Goal: Browse casually: Explore the website without a specific task or goal

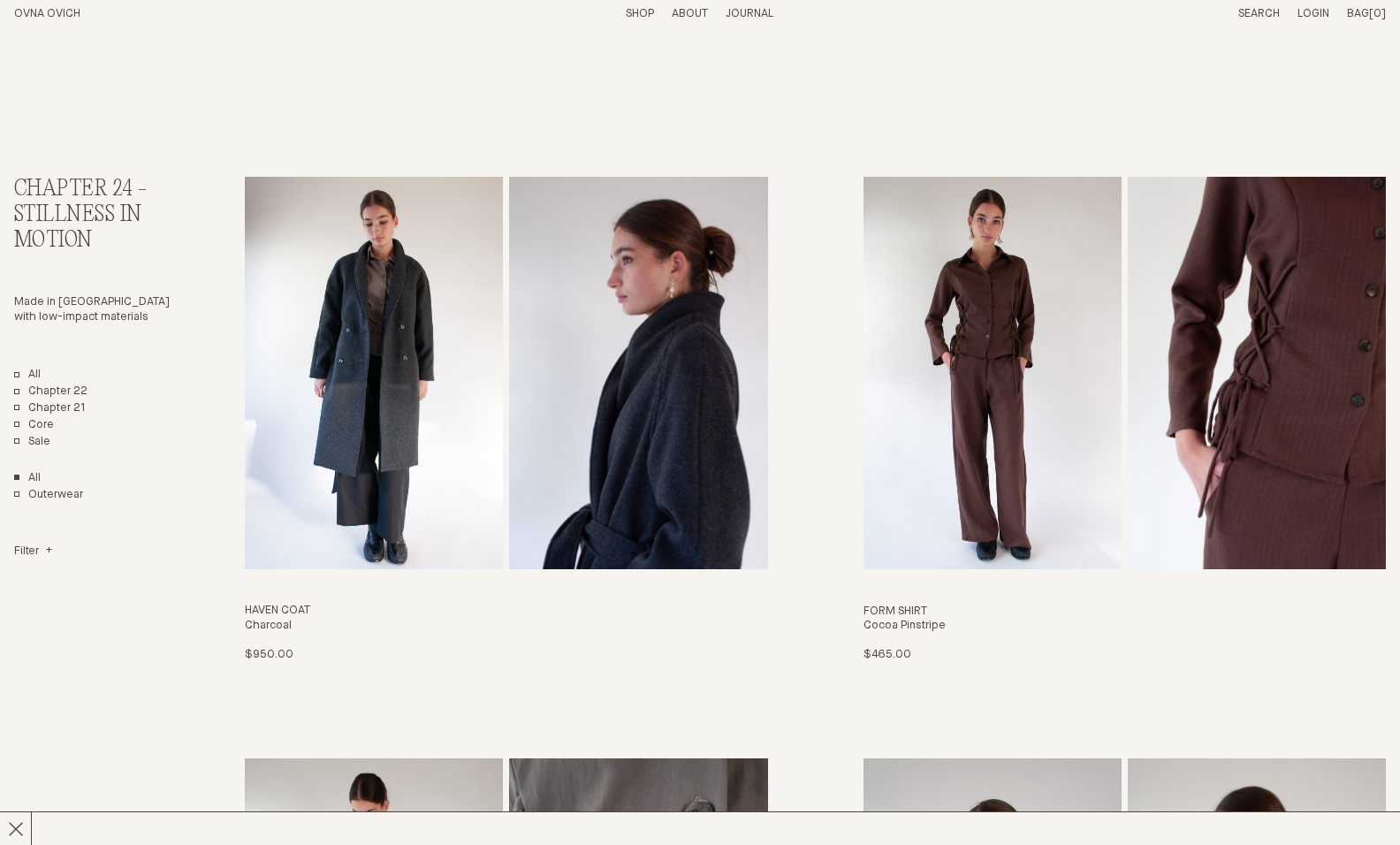
drag, startPoint x: 1399, startPoint y: 78, endPoint x: 1399, endPoint y: 112, distance: 34.0
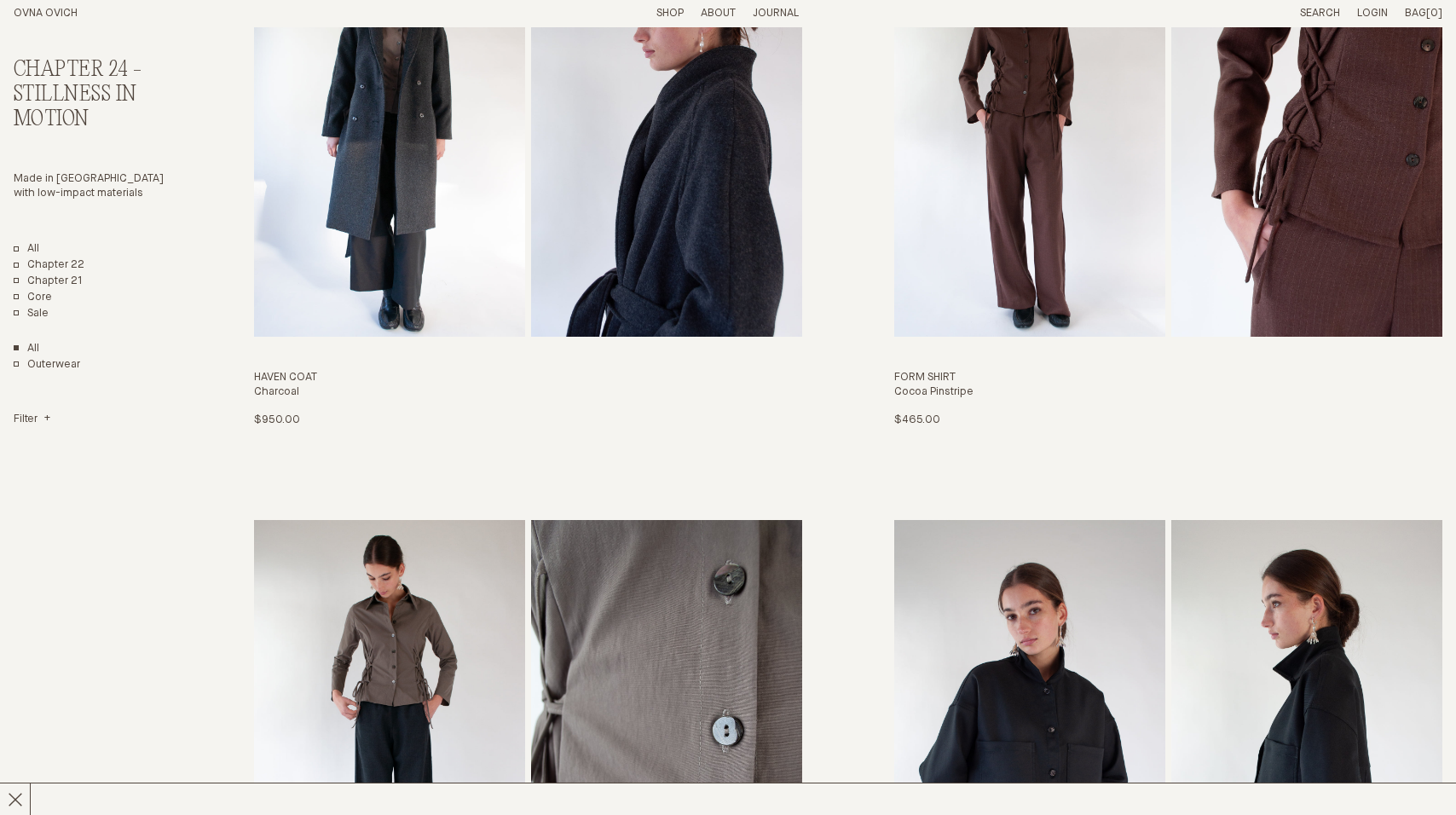
scroll to position [597, 0]
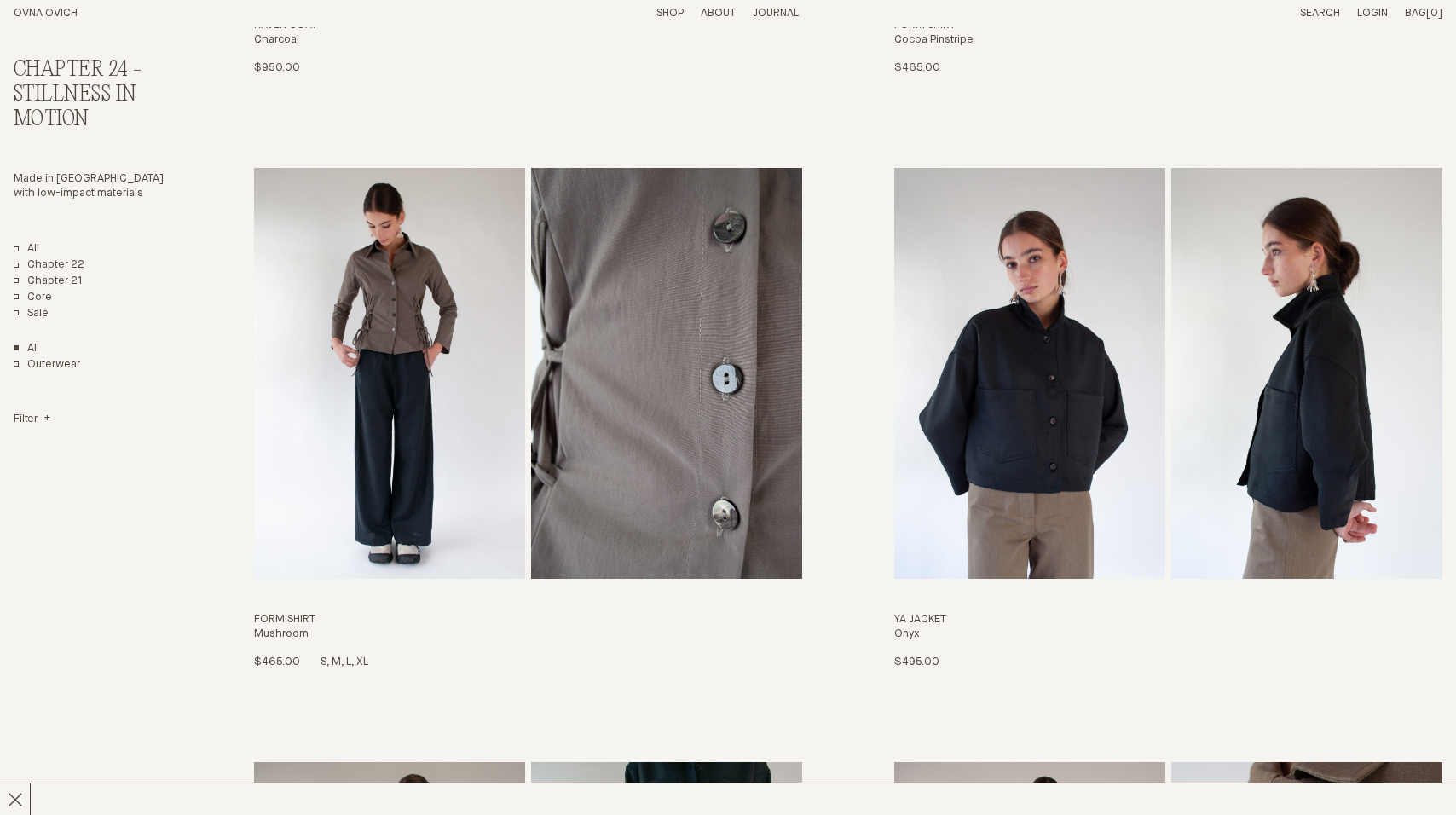
click at [603, 451] on img "Form Shirt" at bounding box center [666, 373] width 271 height 411
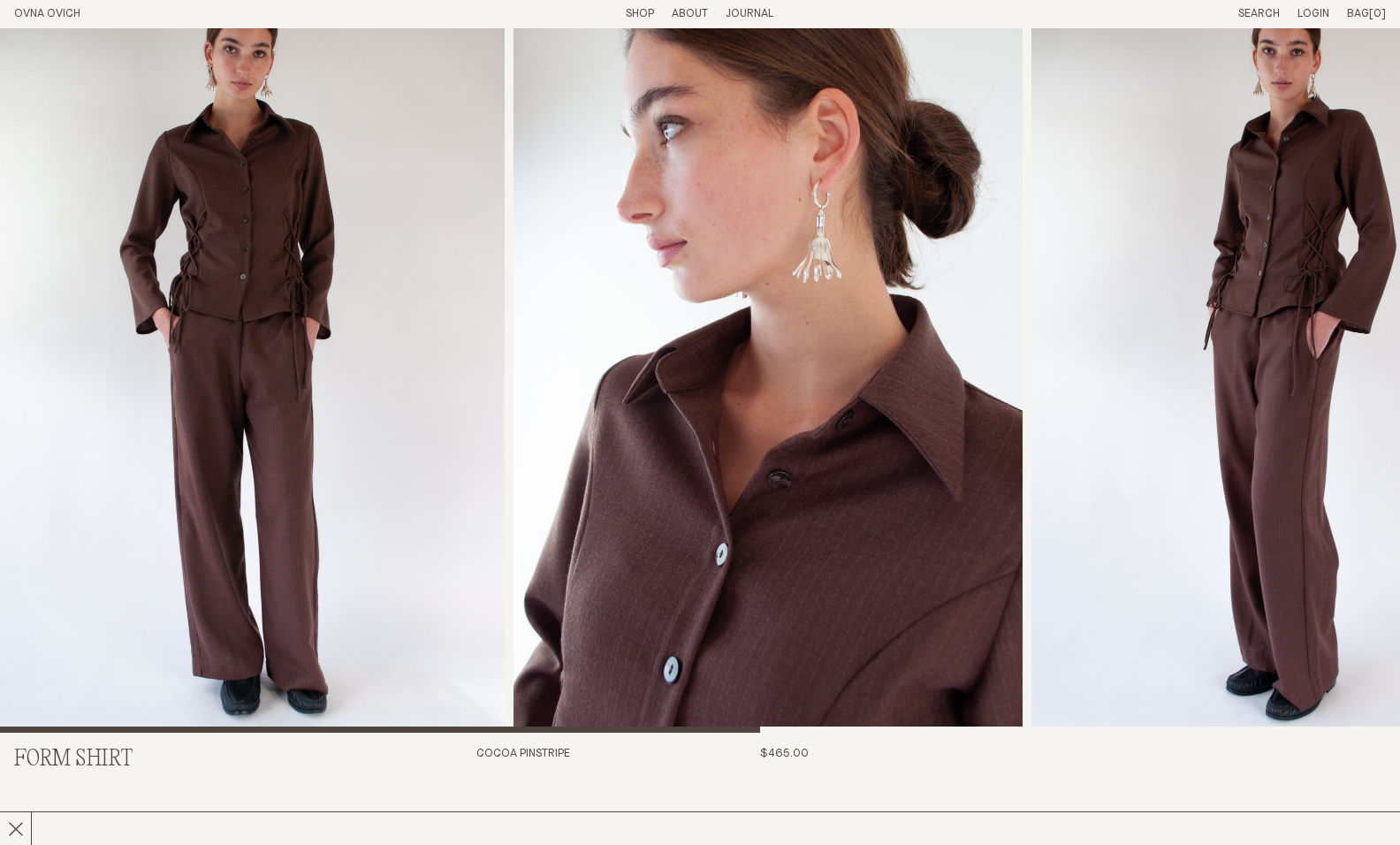
scroll to position [42, 0]
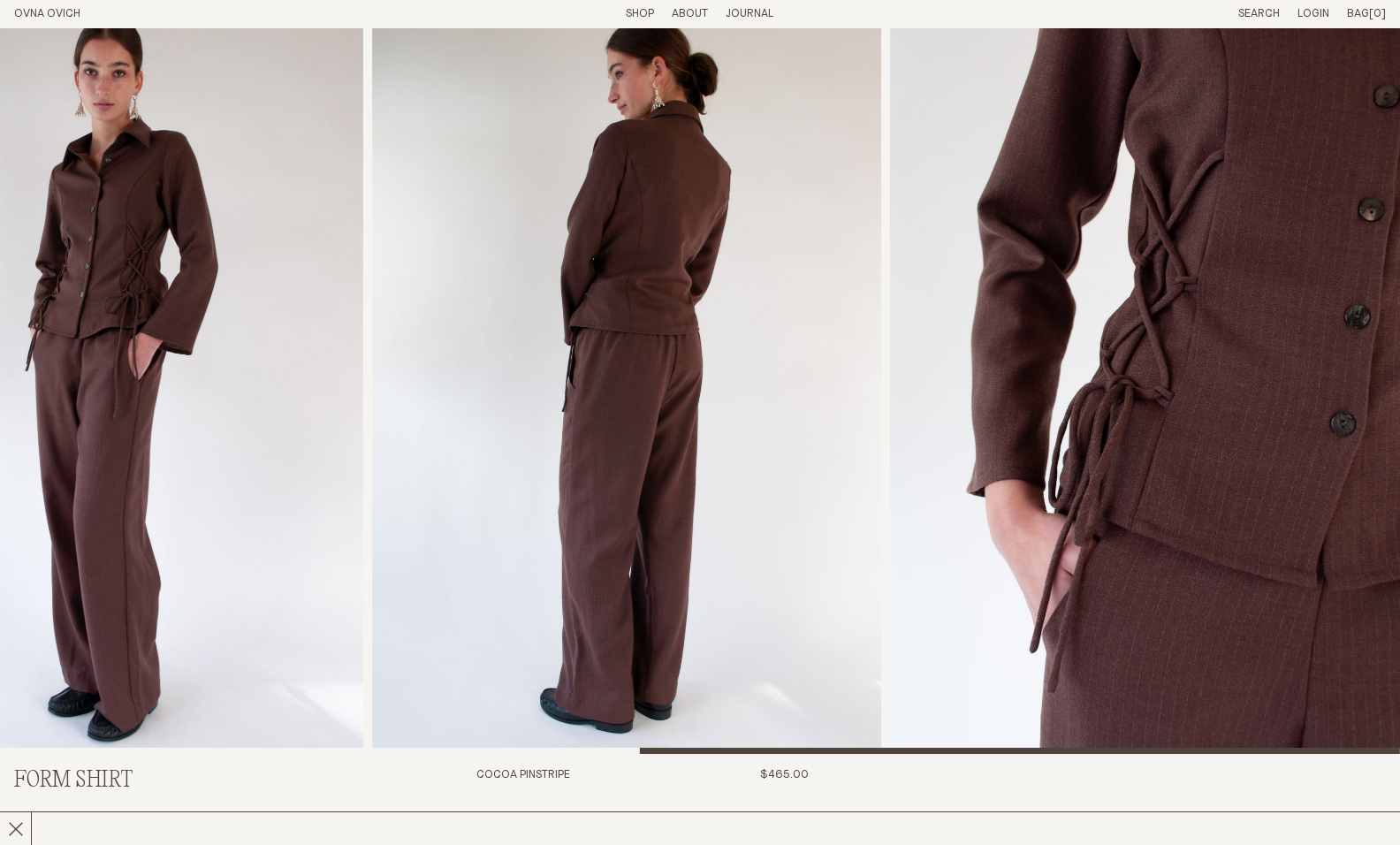
click at [1044, 633] on div at bounding box center [700, 371] width 1400 height 768
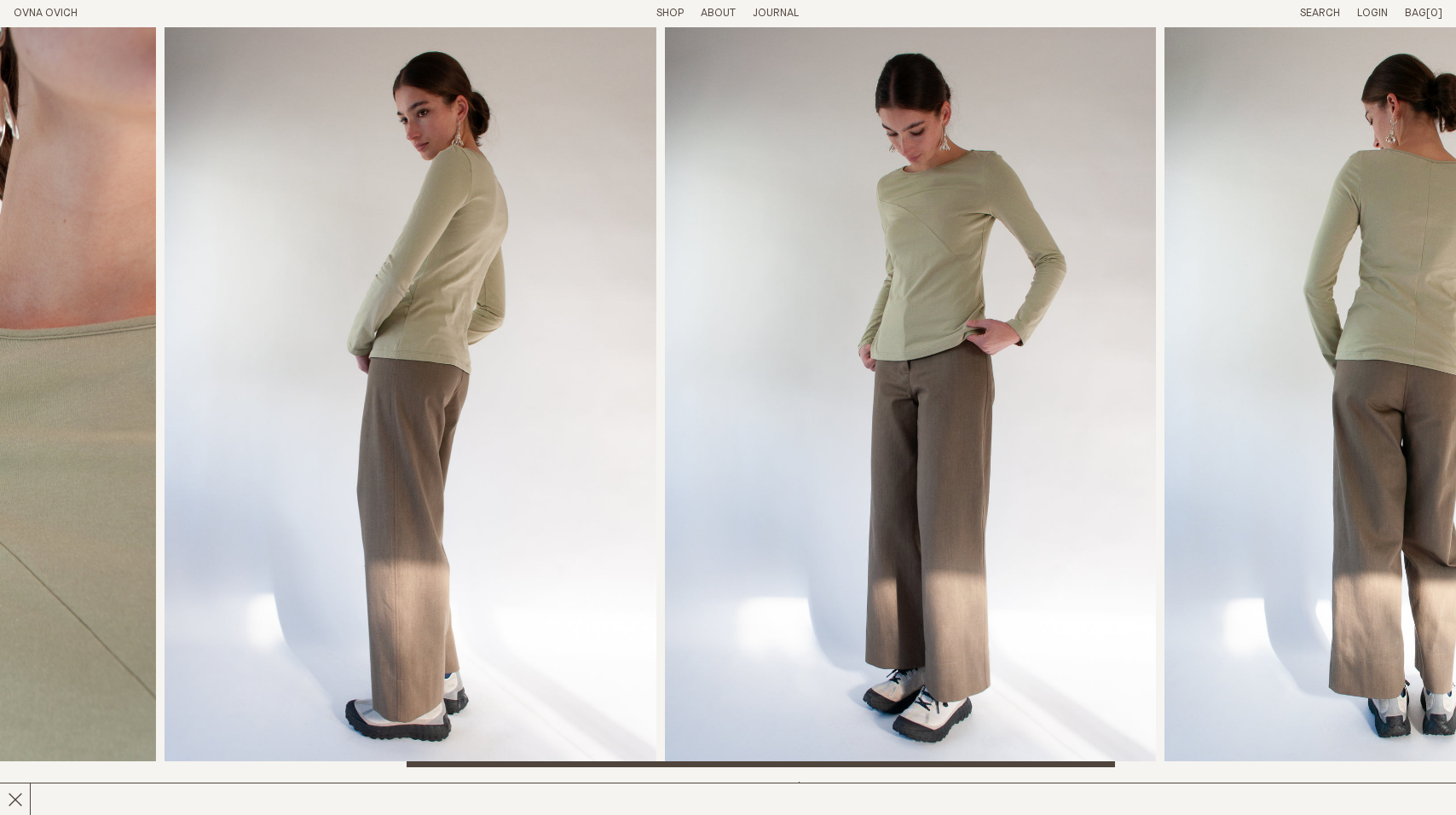
click at [164, 422] on img "3 / 6" at bounding box center [410, 397] width 492 height 740
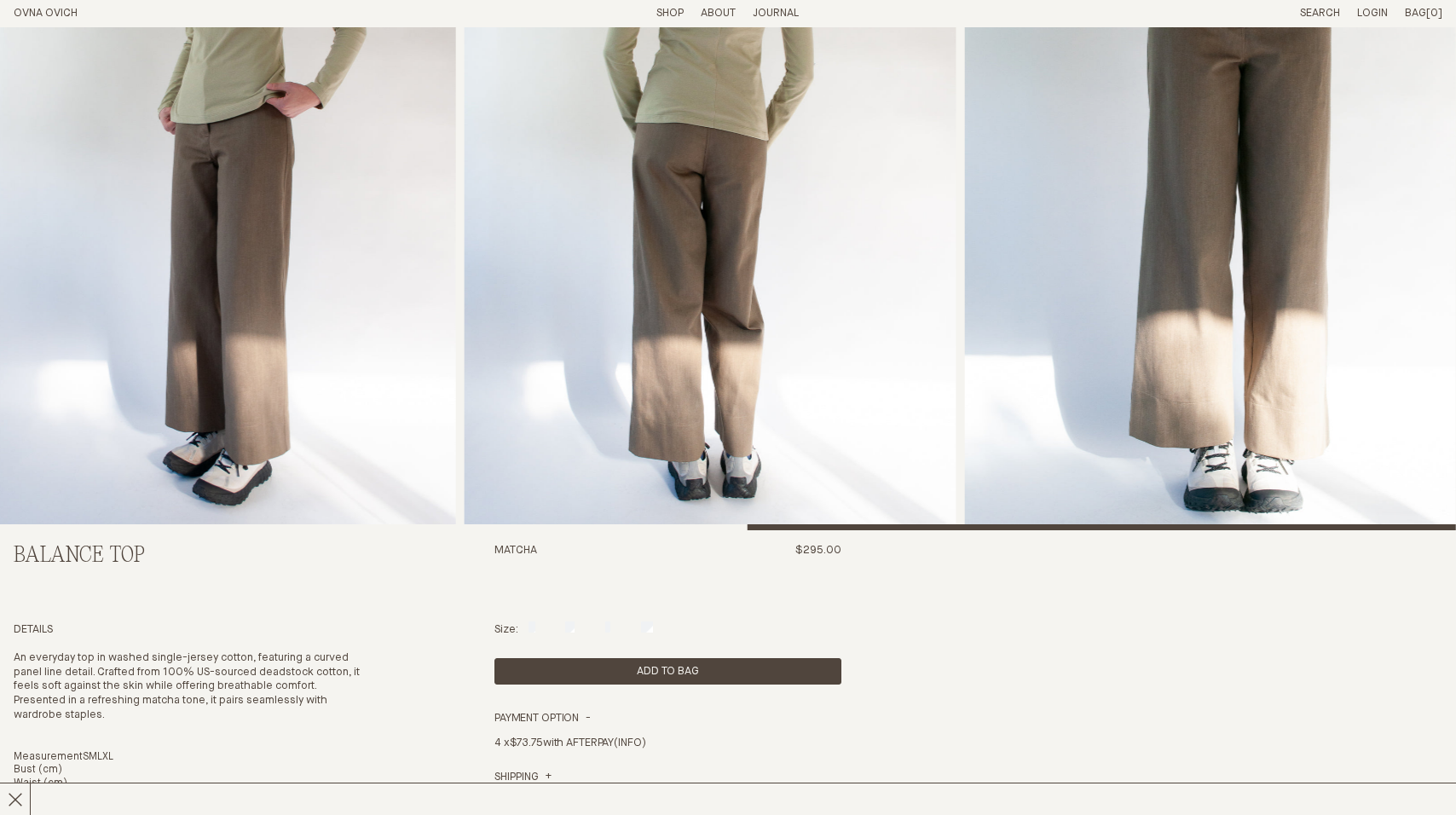
scroll to position [597, 0]
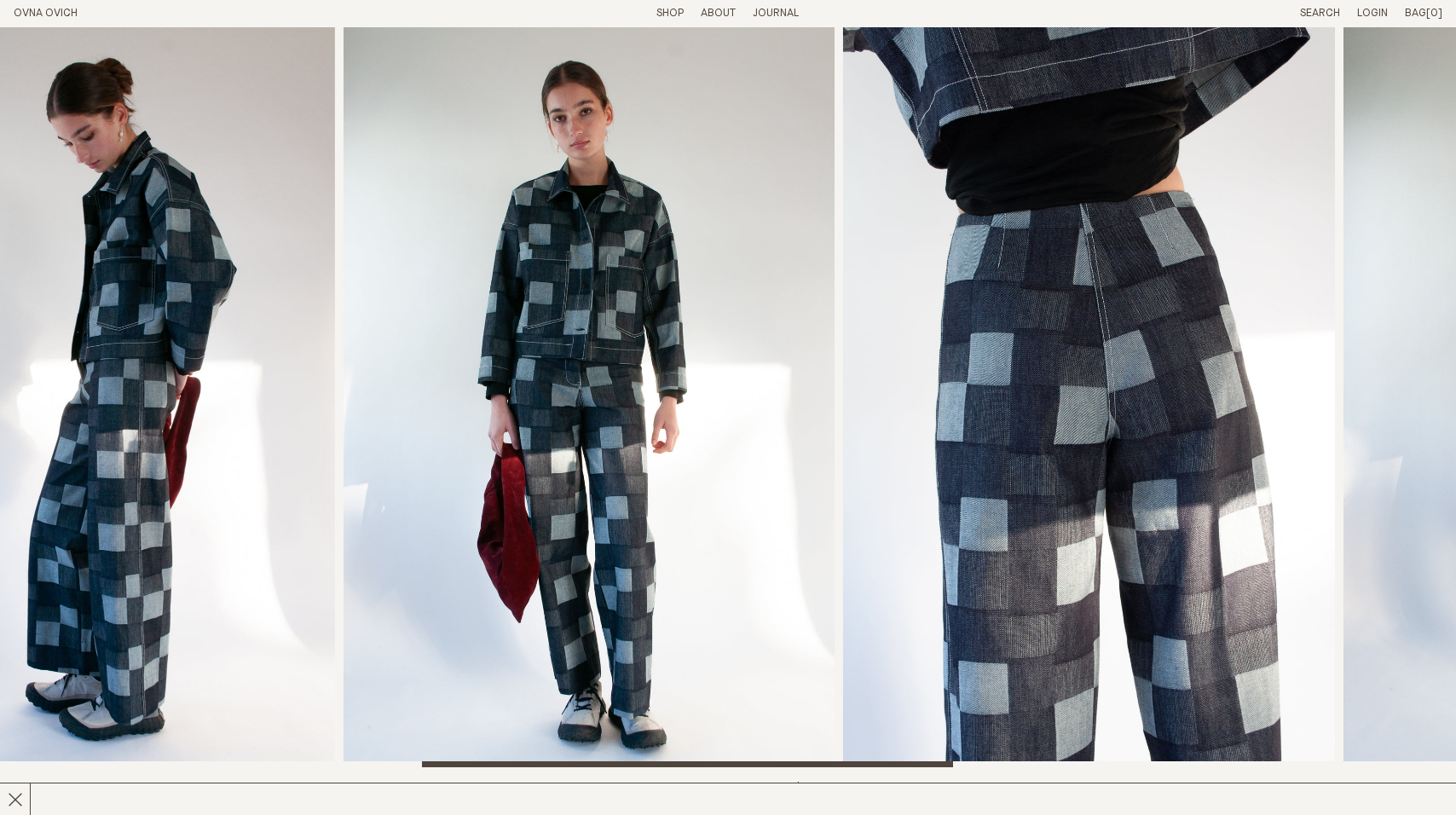
click at [717, 722] on div at bounding box center [728, 397] width 1456 height 740
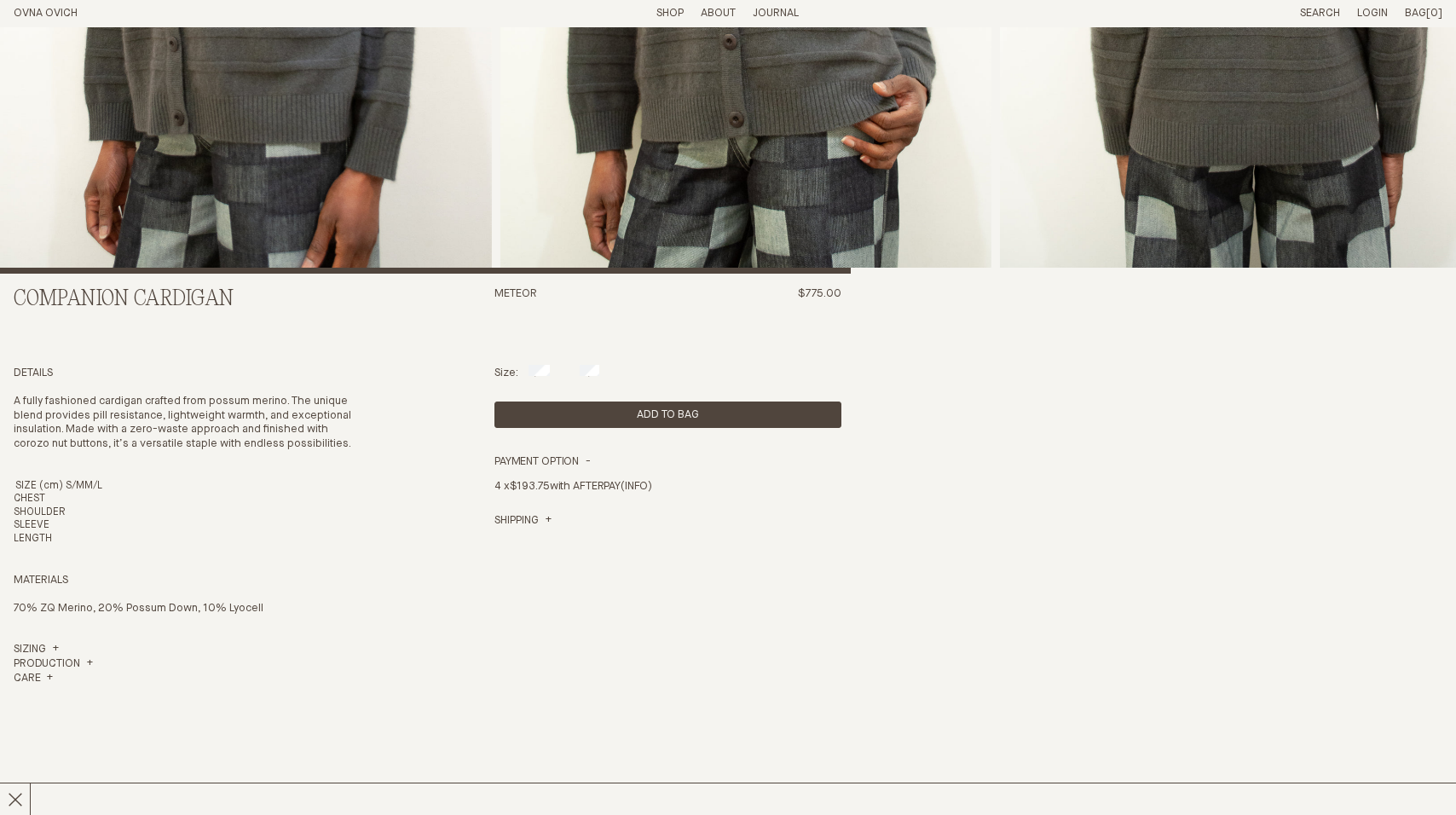
scroll to position [481, 0]
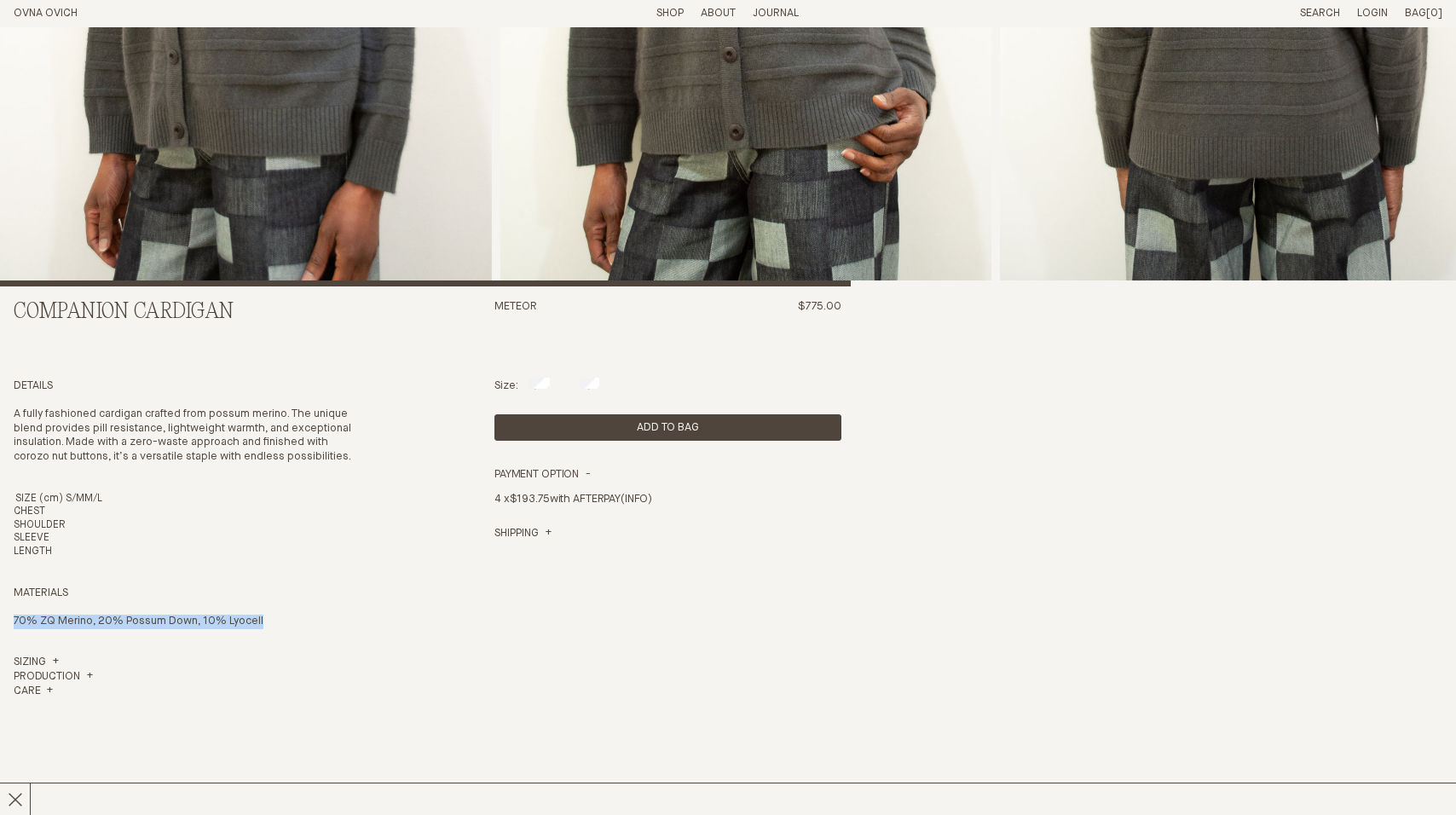
drag, startPoint x: 251, startPoint y: 618, endPoint x: 0, endPoint y: 622, distance: 251.0
click at [0, 622] on section "Companion Cardigan Meteor $775.00 Details A fully fashioned cardigan crafted fr…" at bounding box center [728, 384] width 1456 height 1676
click at [49, 660] on link "Sizing" at bounding box center [36, 663] width 45 height 14
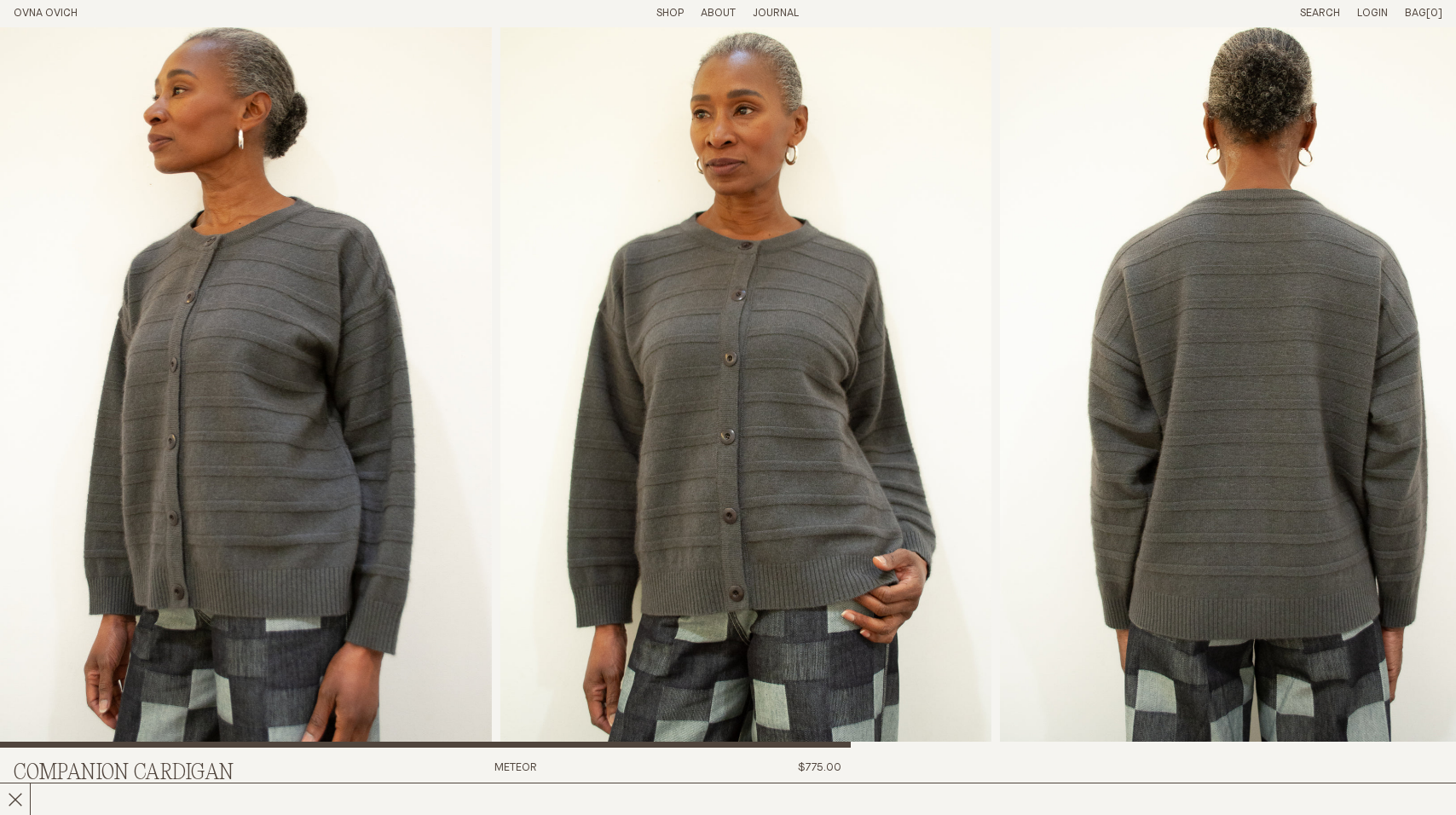
scroll to position [0, 0]
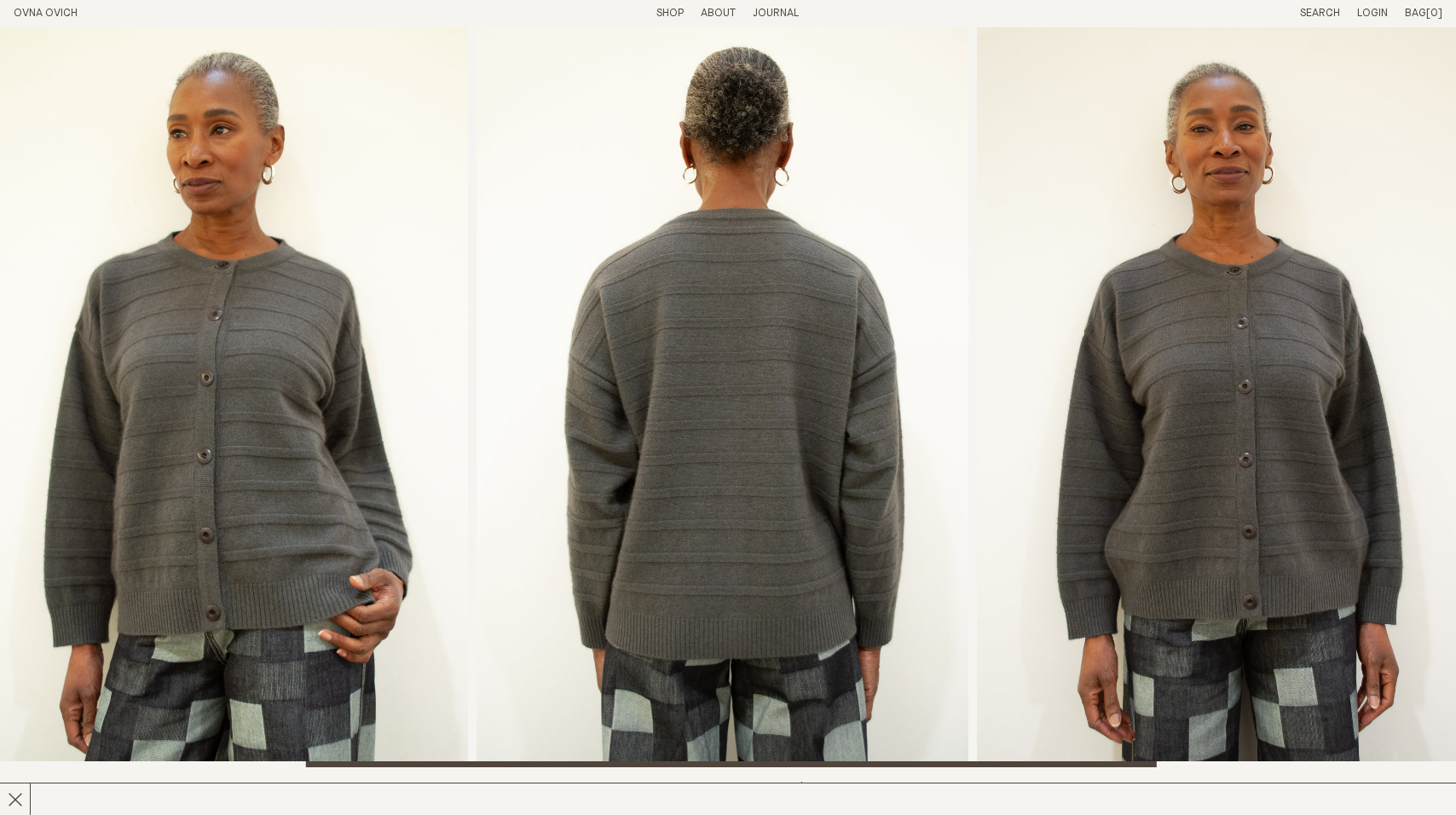
click at [476, 470] on img "3 / 5" at bounding box center [722, 397] width 492 height 740
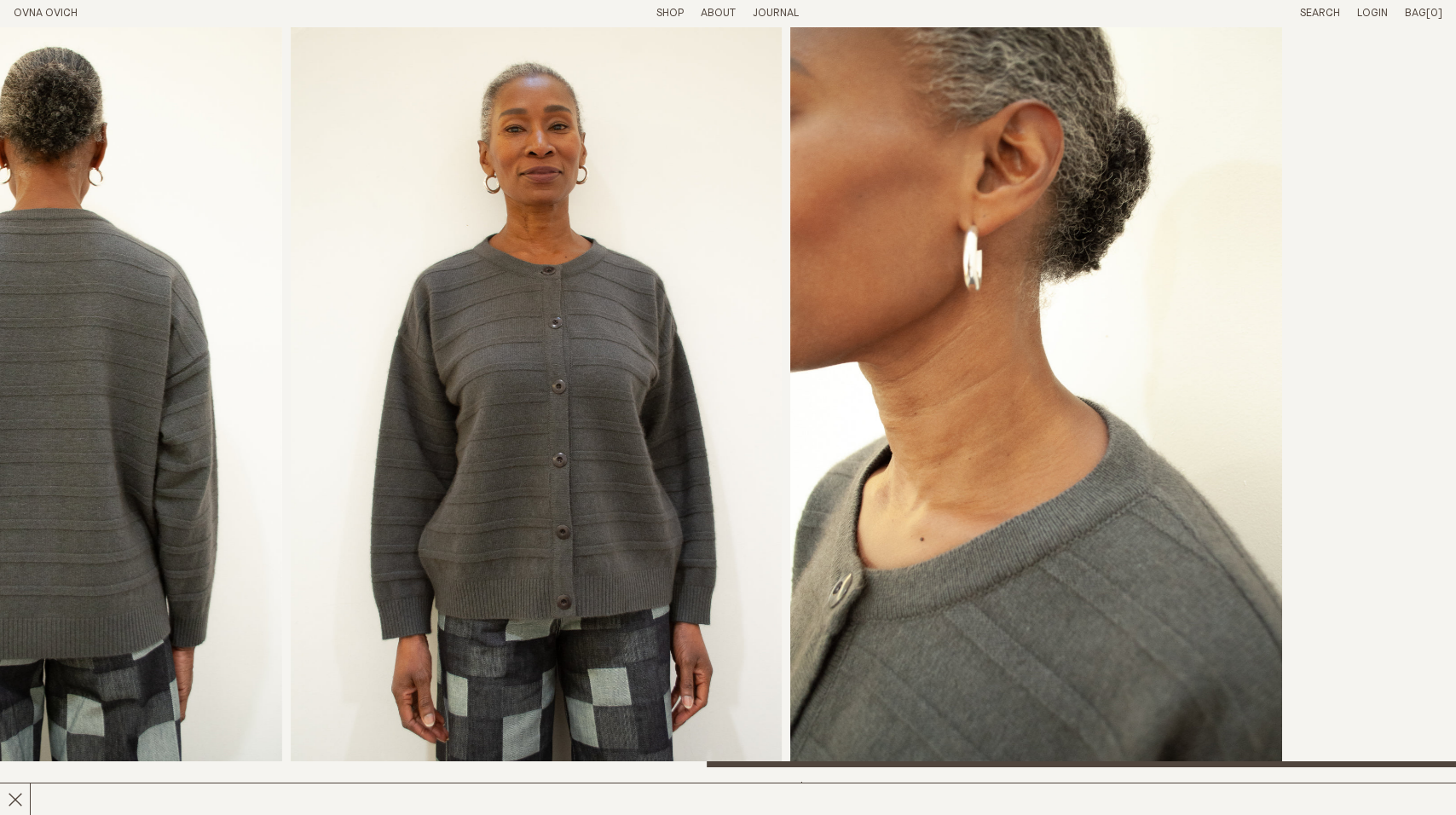
click at [392, 401] on img "4 / 5" at bounding box center [537, 397] width 492 height 740
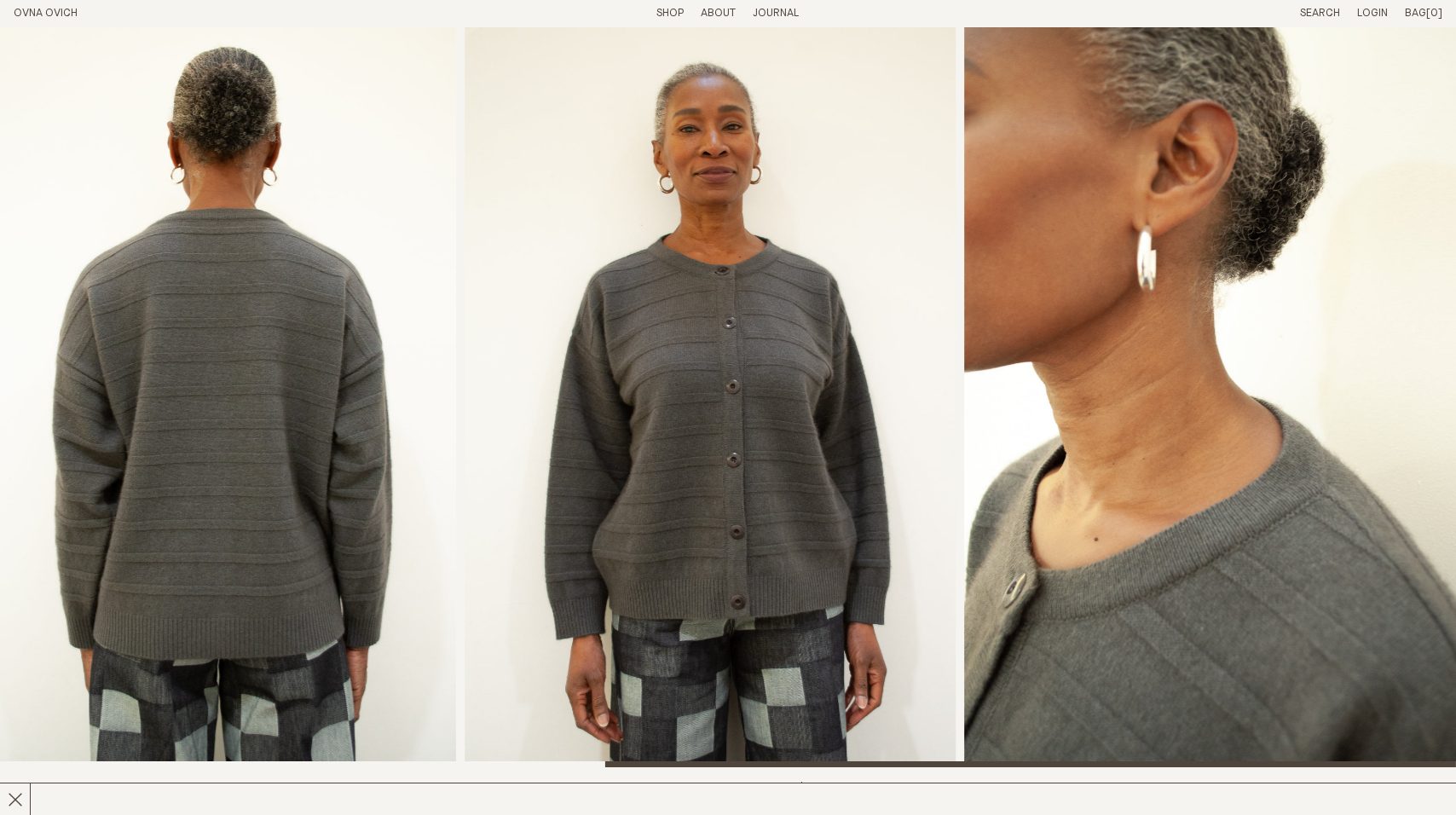
click at [663, 13] on link "Shop" at bounding box center [670, 13] width 27 height 11
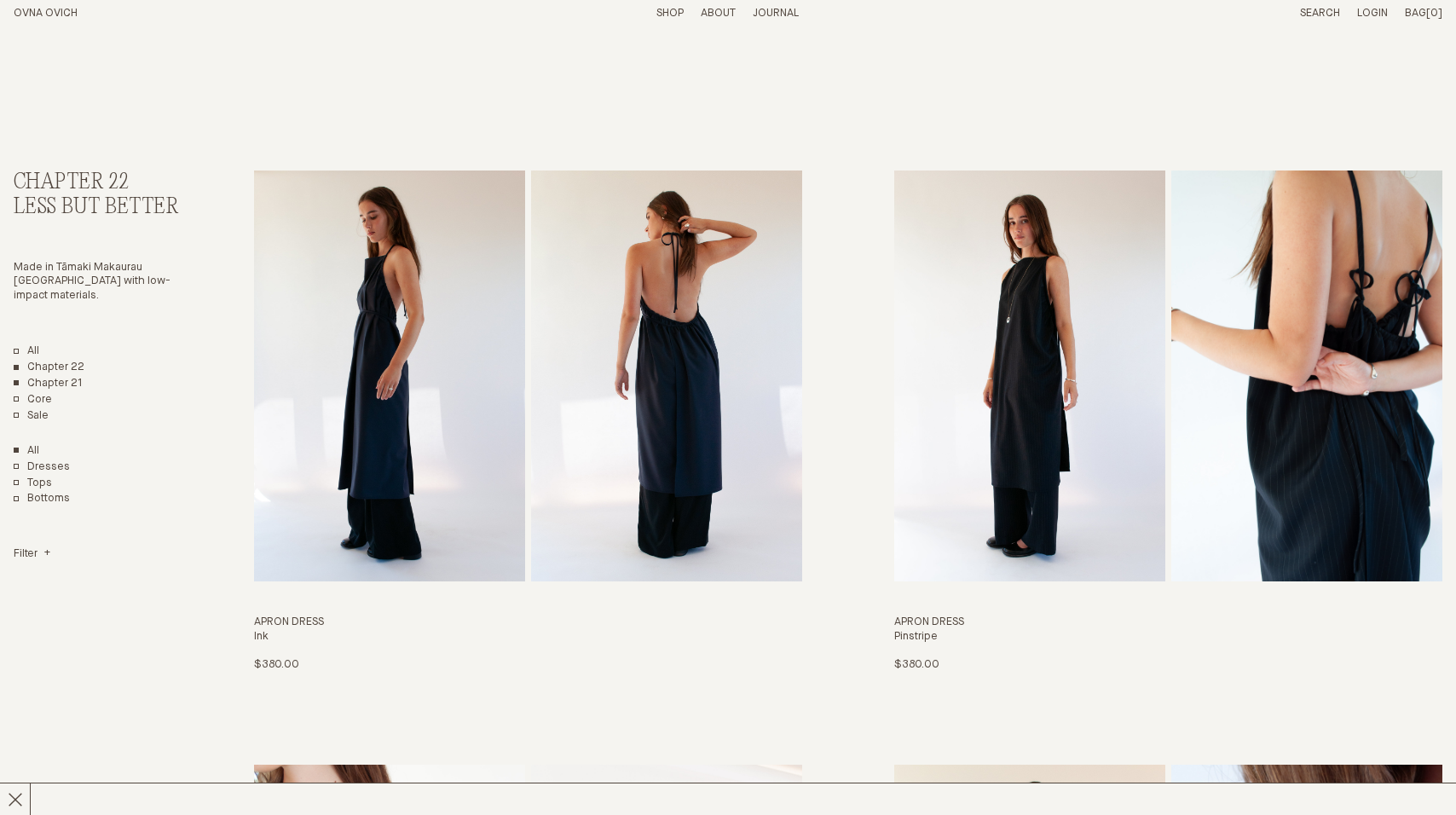
click at [19, 383] on link "Chapter 21" at bounding box center [48, 384] width 69 height 14
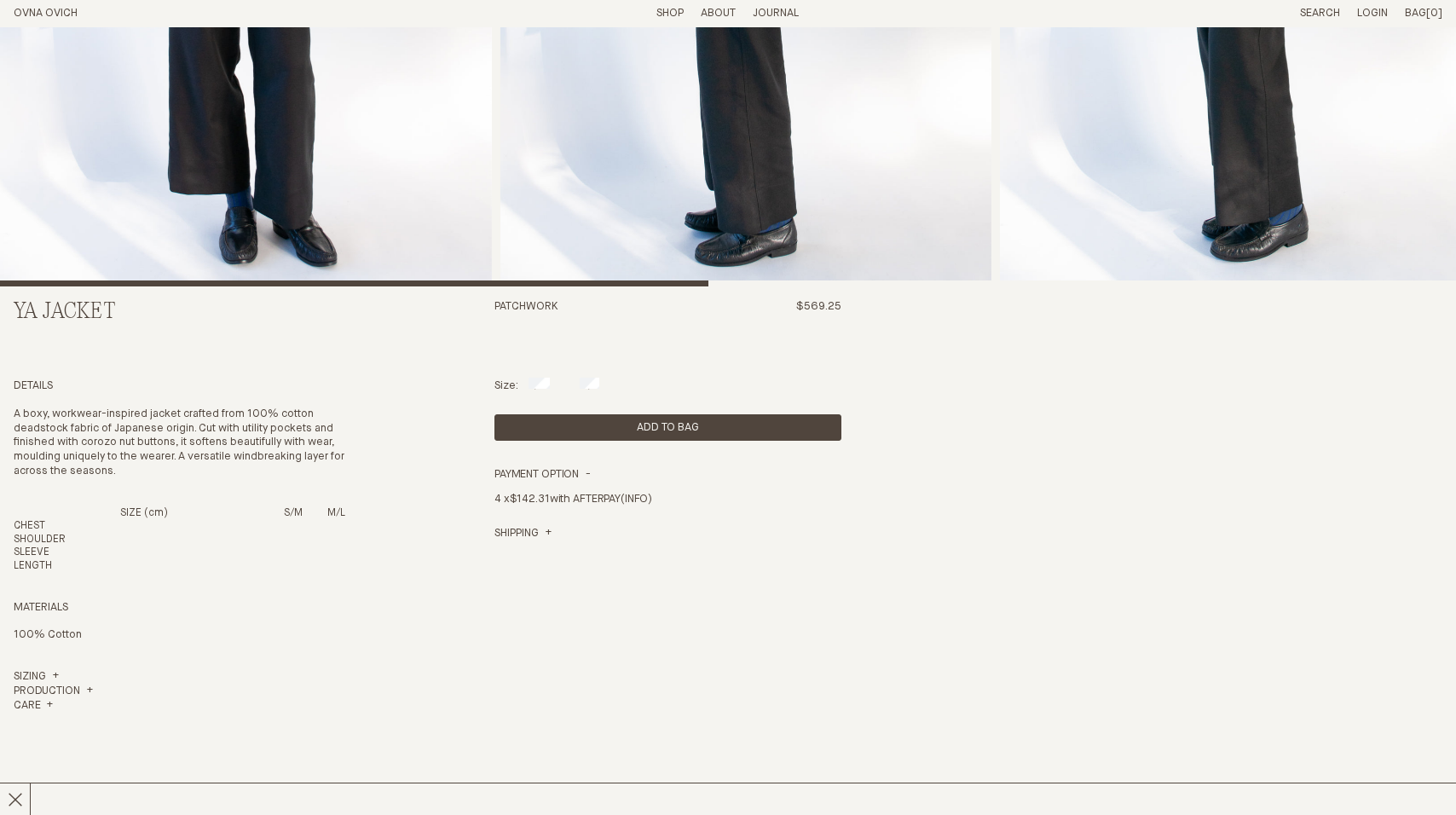
scroll to position [426, 0]
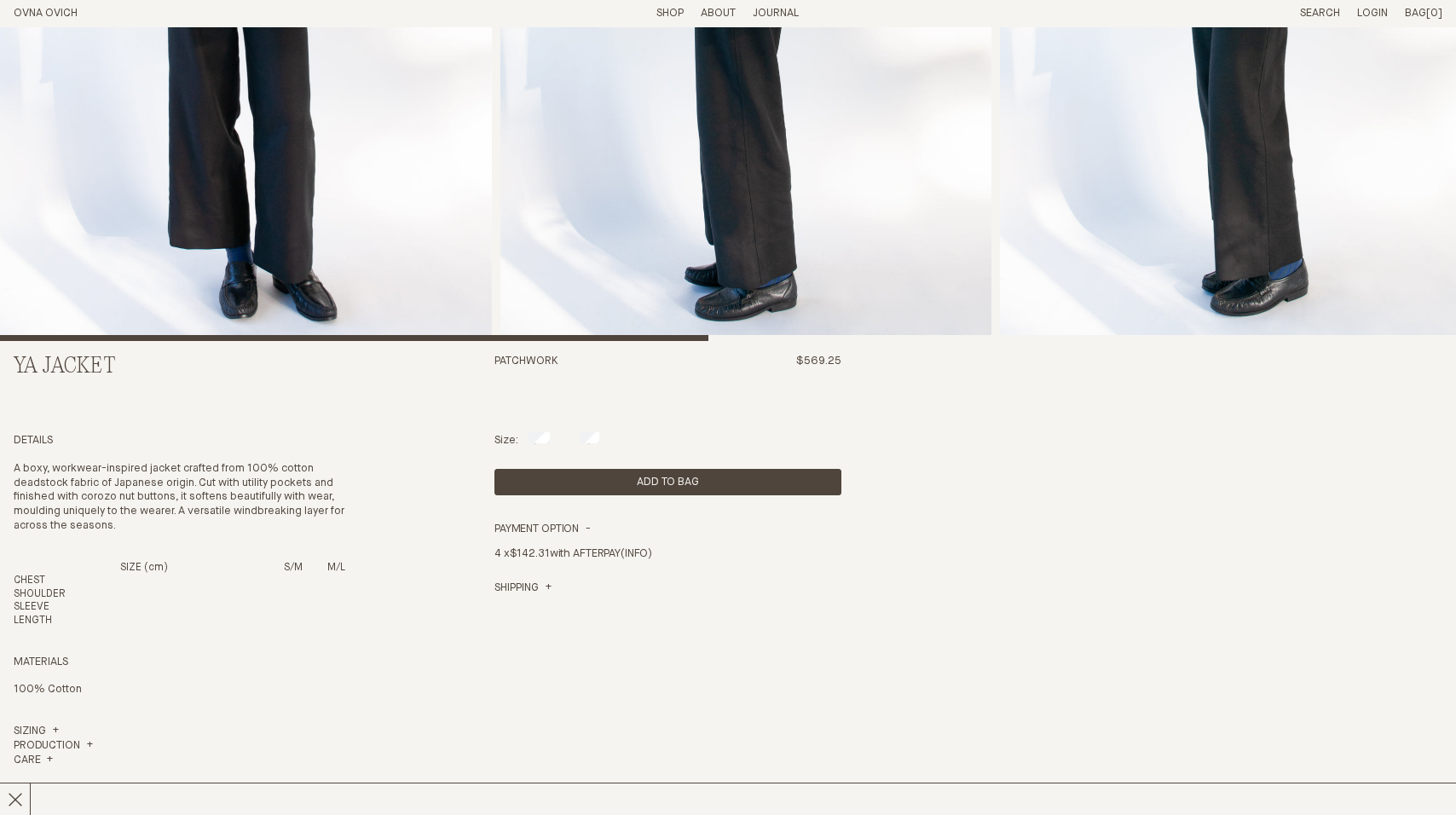
click at [830, 359] on span "$569.25" at bounding box center [818, 361] width 45 height 11
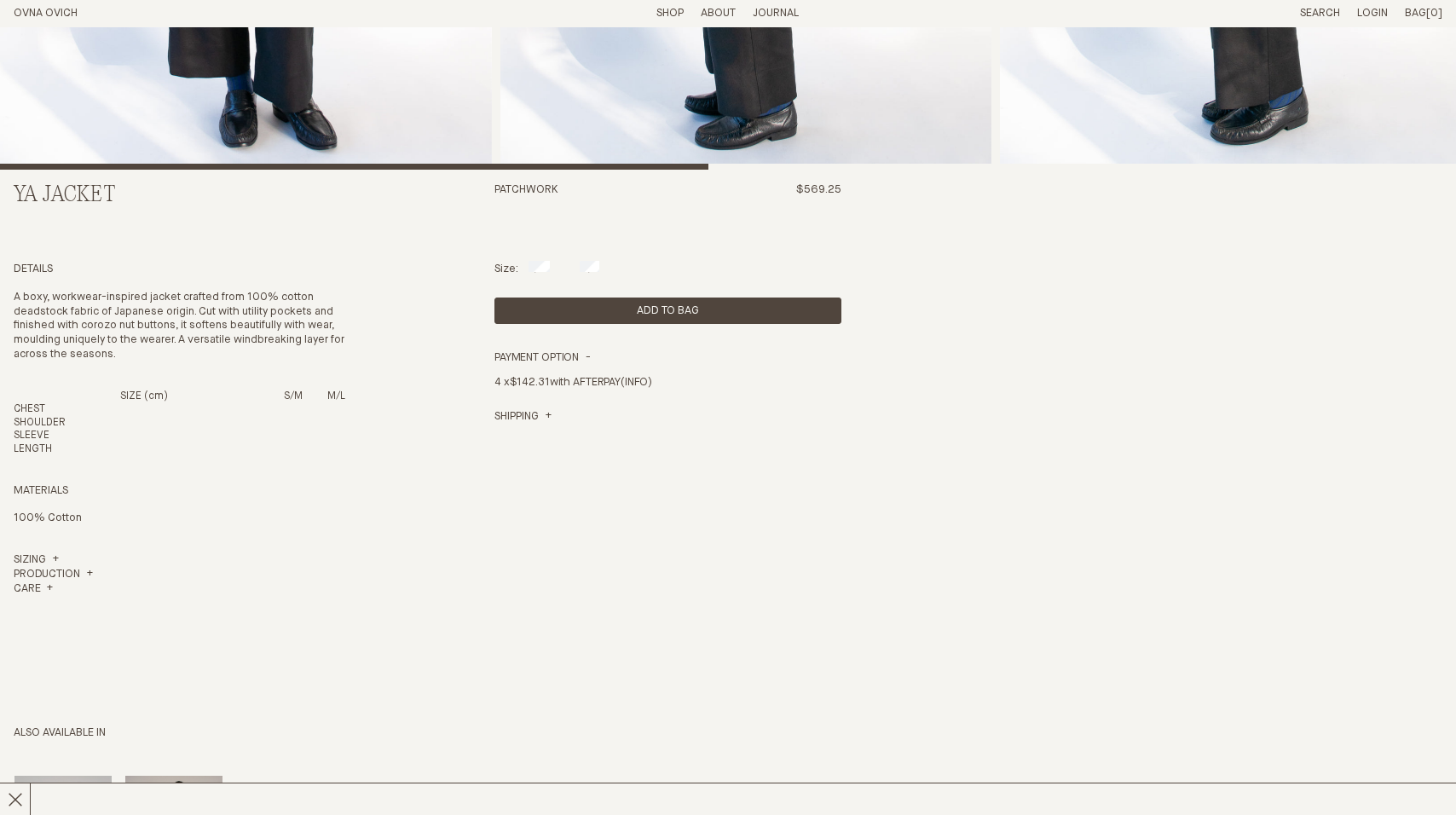
scroll to position [341, 0]
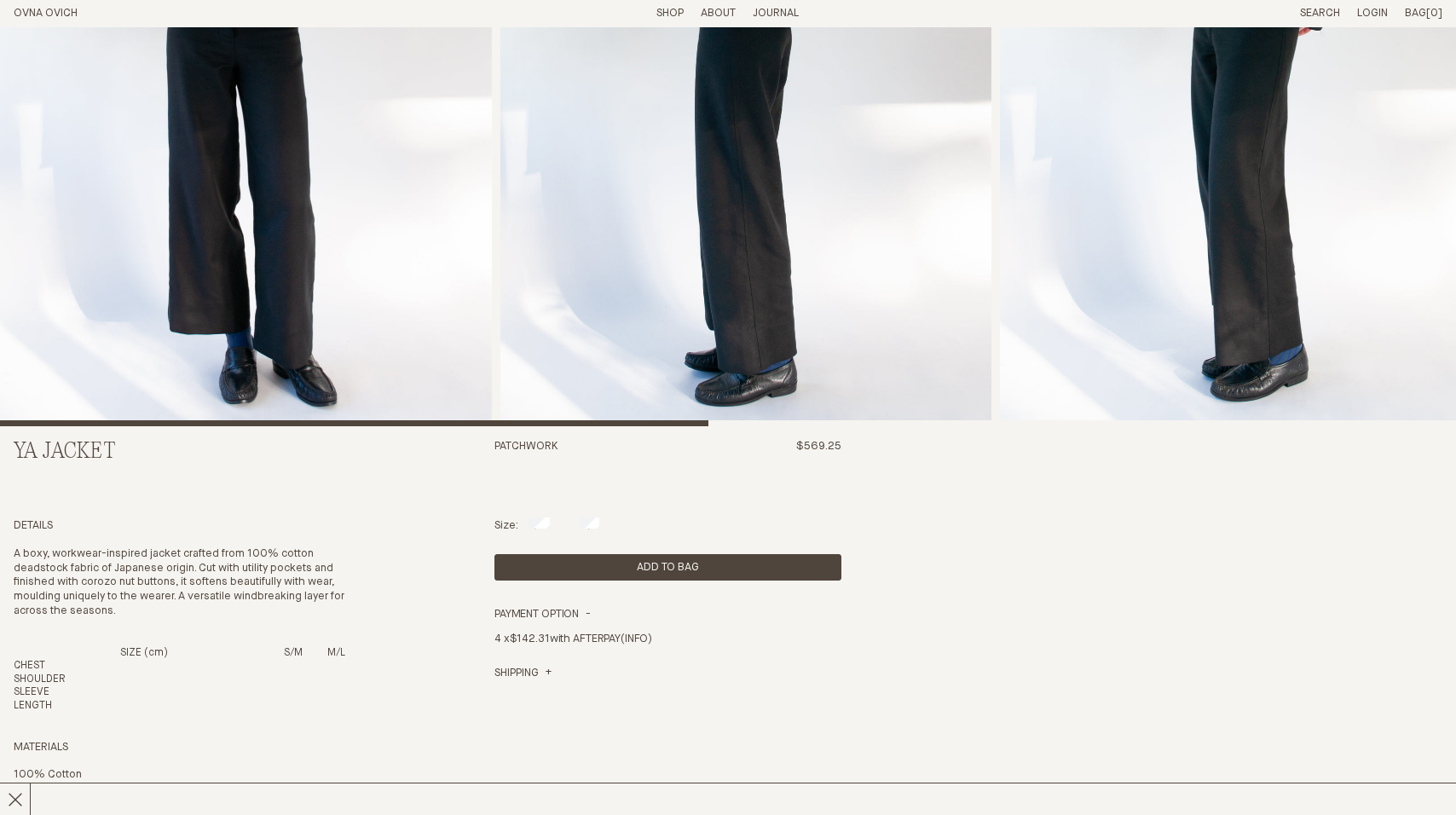
drag, startPoint x: 810, startPoint y: 443, endPoint x: 1014, endPoint y: 121, distance: 381.2
click at [811, 442] on span "$569.25" at bounding box center [818, 447] width 45 height 11
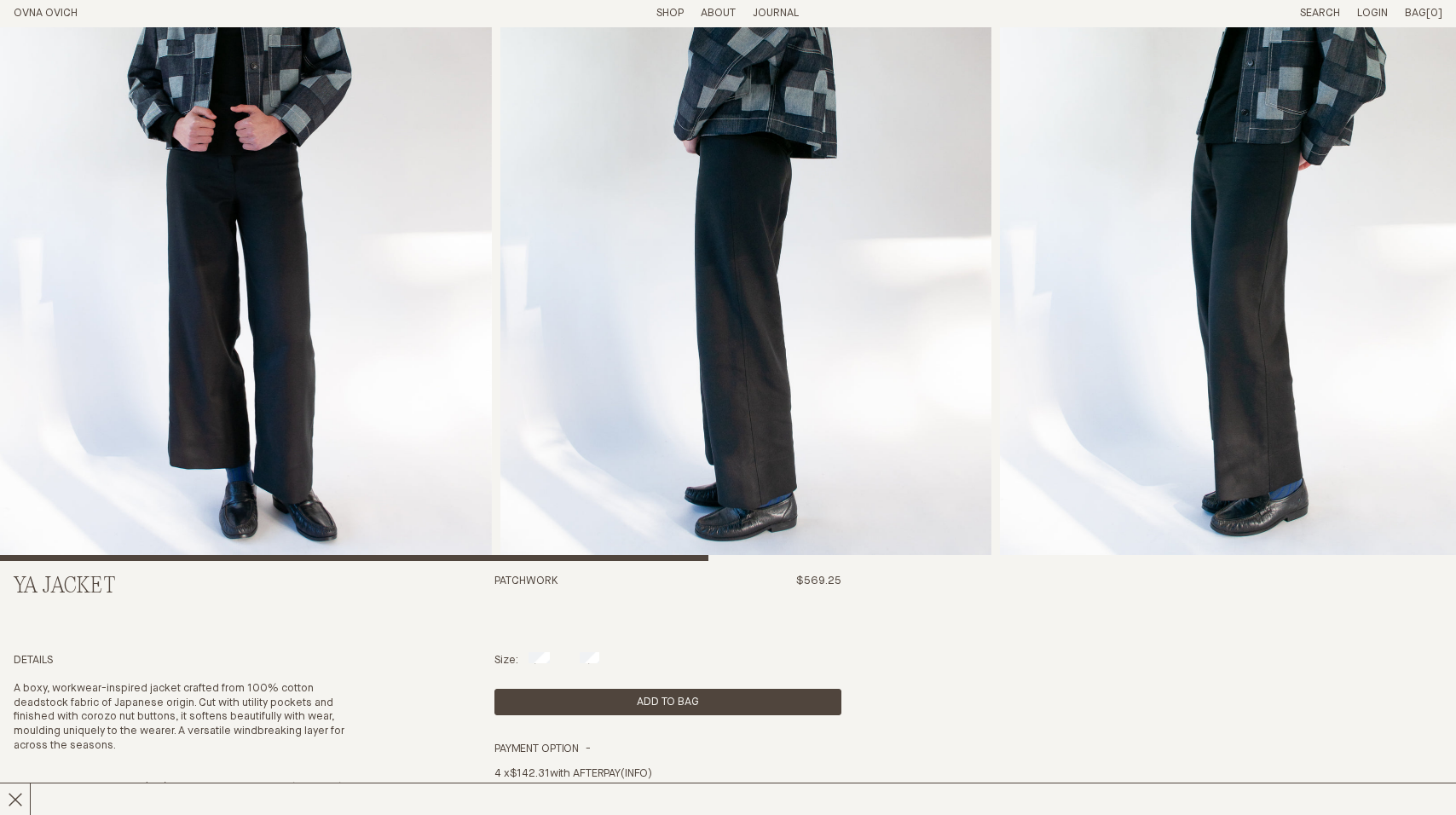
scroll to position [0, 0]
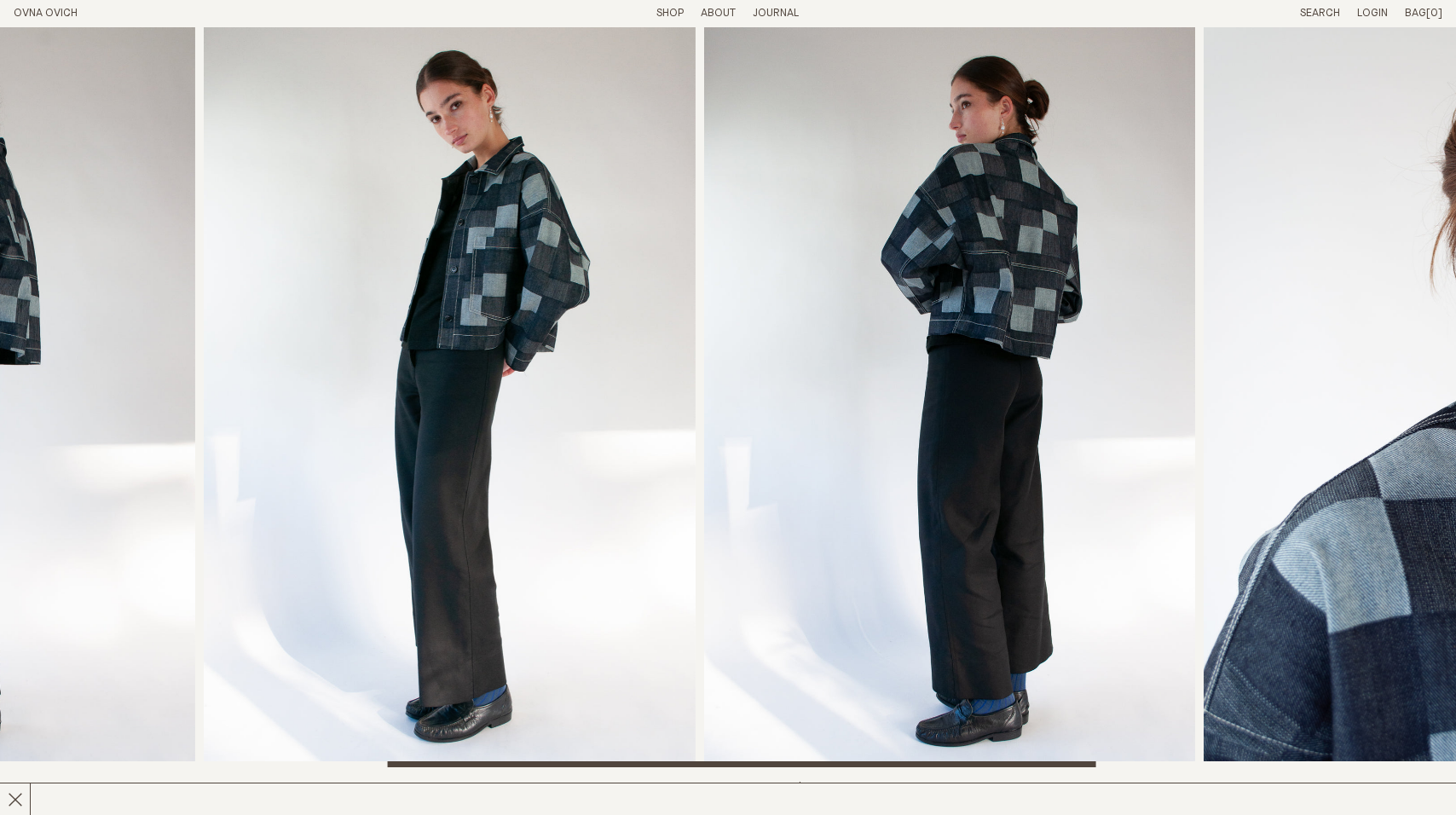
click at [215, 529] on img "3 / 6" at bounding box center [450, 397] width 492 height 740
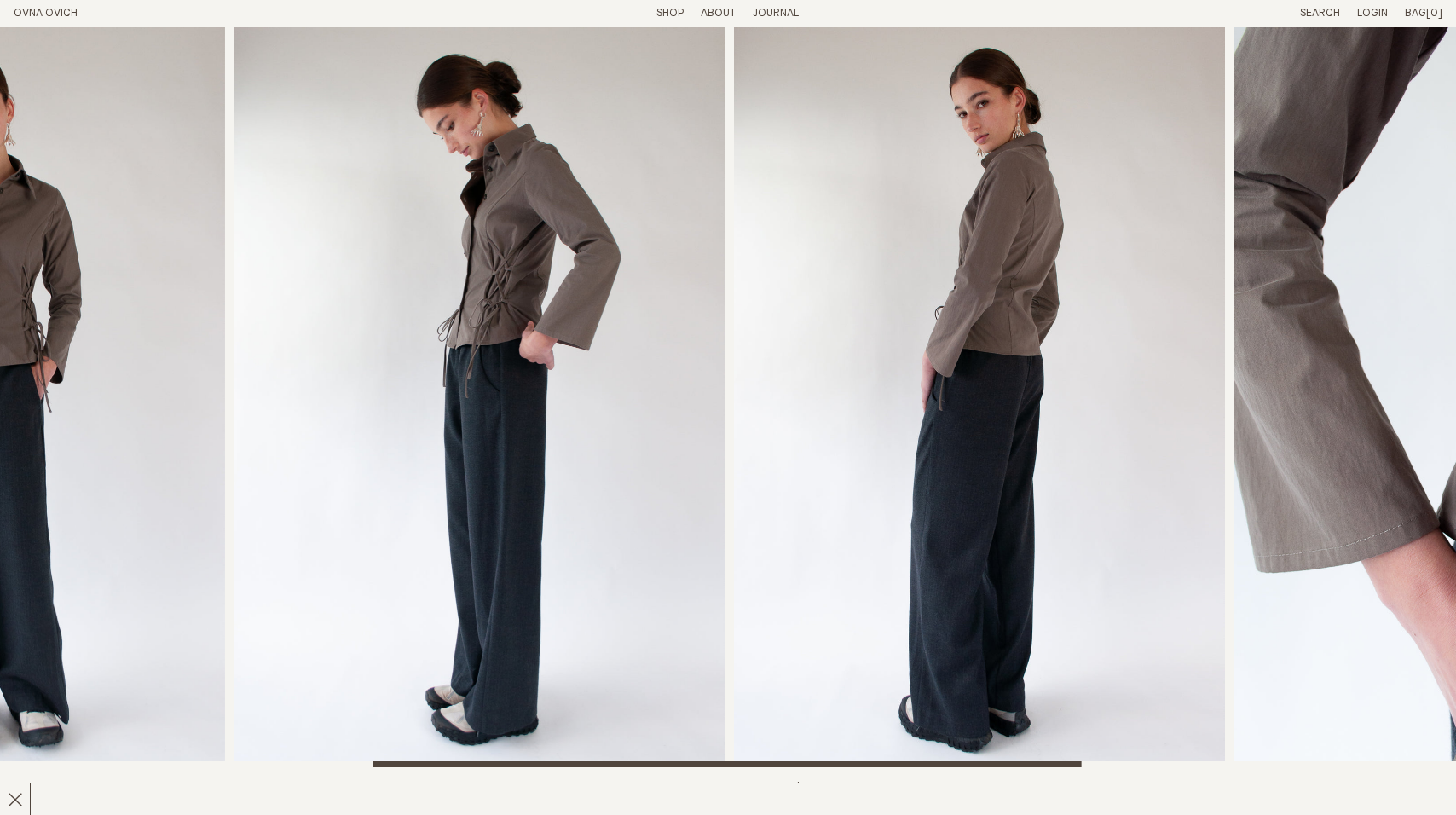
click at [251, 423] on img "3 / 6" at bounding box center [480, 397] width 492 height 740
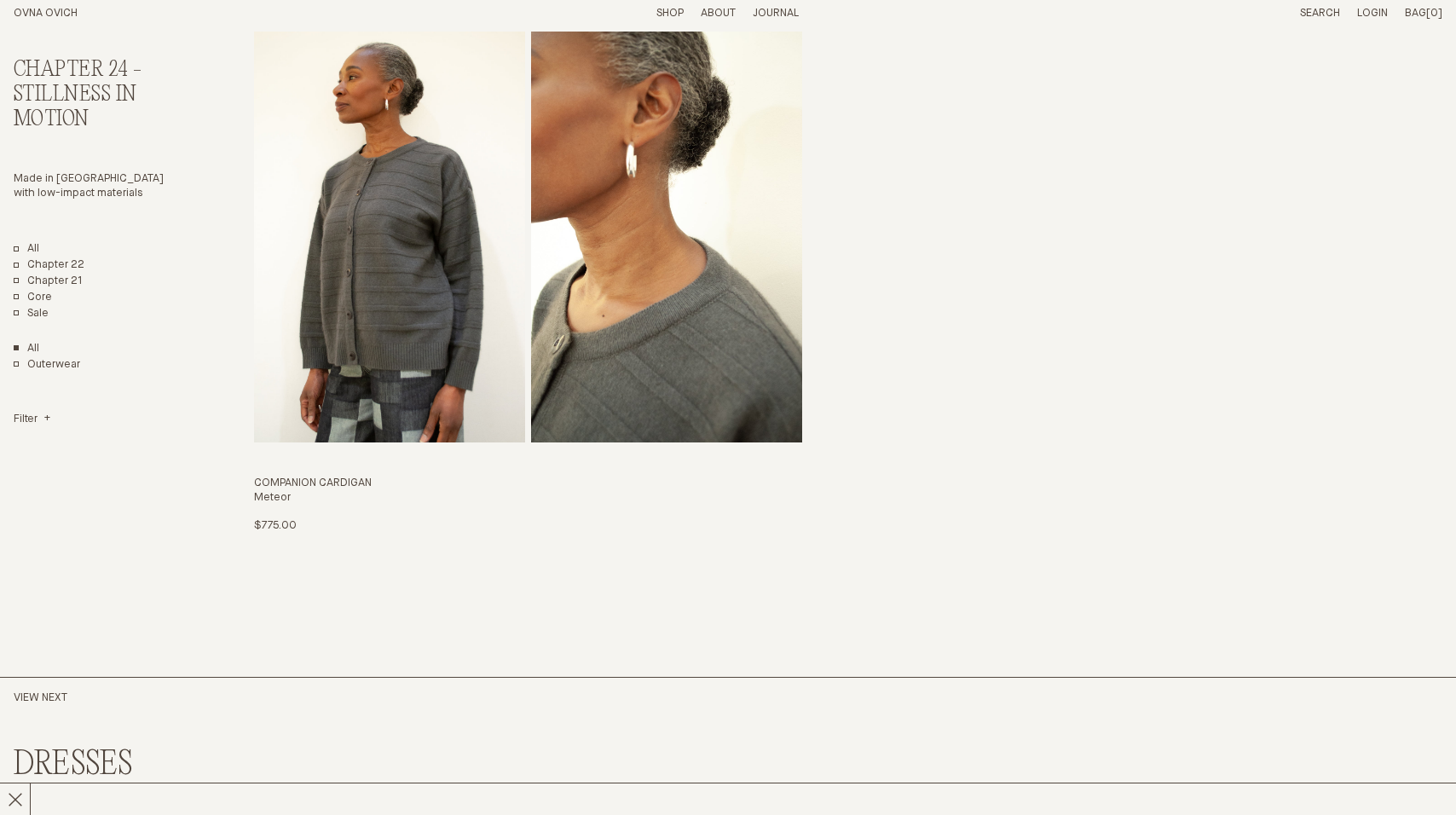
scroll to position [5542, 0]
